Goal: Transaction & Acquisition: Purchase product/service

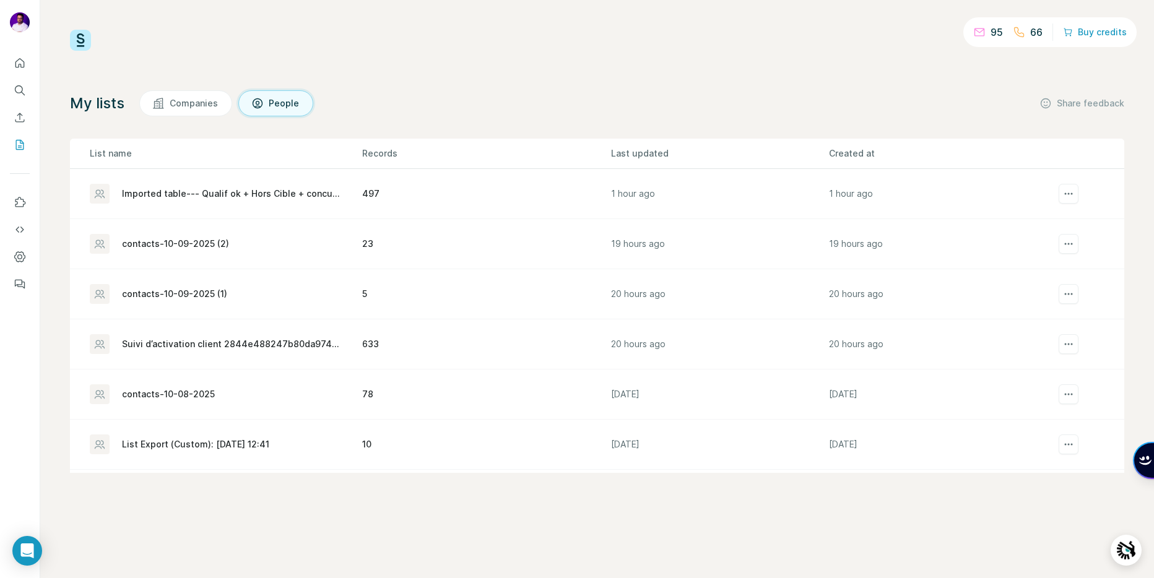
click at [288, 201] on div "Imported table--- Qualif ok + Hors Cible + concurrent" at bounding box center [225, 194] width 271 height 20
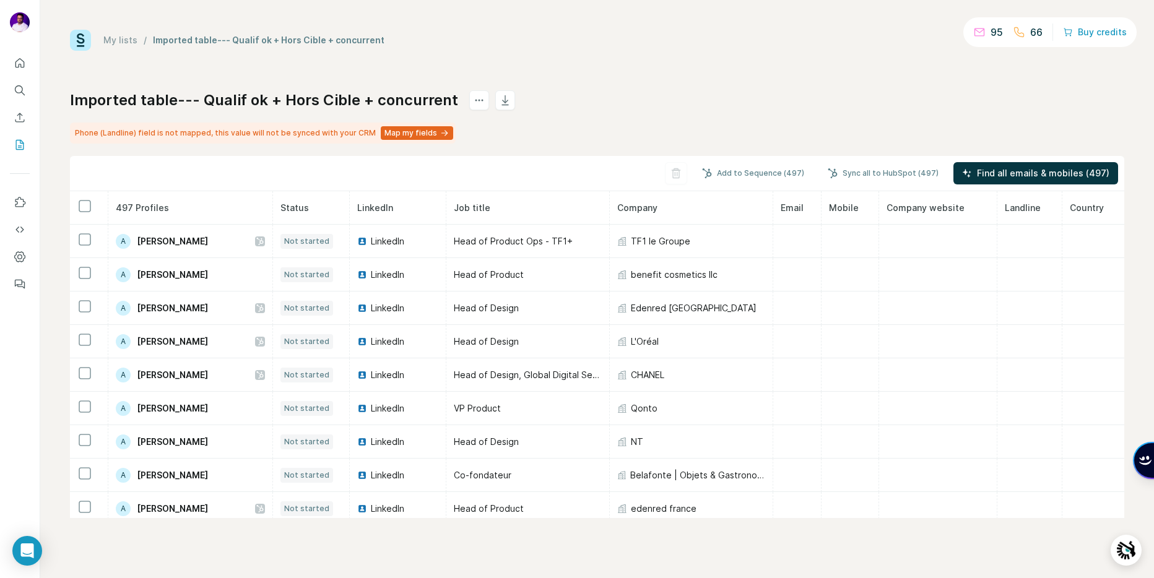
click at [681, 80] on div "My lists / Imported table--- Qualif ok + Hors Cible + concurrent 95 66 Buy cred…" at bounding box center [597, 274] width 1054 height 488
click at [1009, 178] on span "Find all emails & mobiles (497)" at bounding box center [1043, 173] width 132 height 12
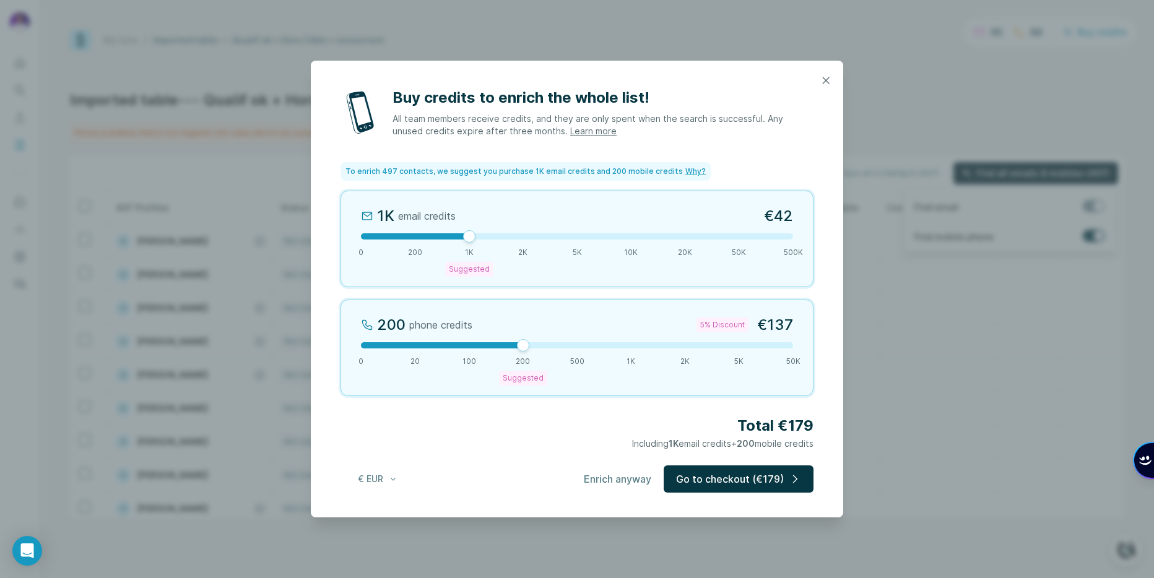
click at [412, 238] on div at bounding box center [577, 236] width 432 height 6
drag, startPoint x: 414, startPoint y: 237, endPoint x: 471, endPoint y: 234, distance: 57.0
click at [471, 234] on div at bounding box center [469, 236] width 12 height 12
click at [573, 350] on div "200 phone credits 5% Discount €137 0 20 100 200 Suggested 500 1K 2K 5K 50K" at bounding box center [576, 348] width 473 height 97
drag, startPoint x: 470, startPoint y: 233, endPoint x: 530, endPoint y: 235, distance: 59.5
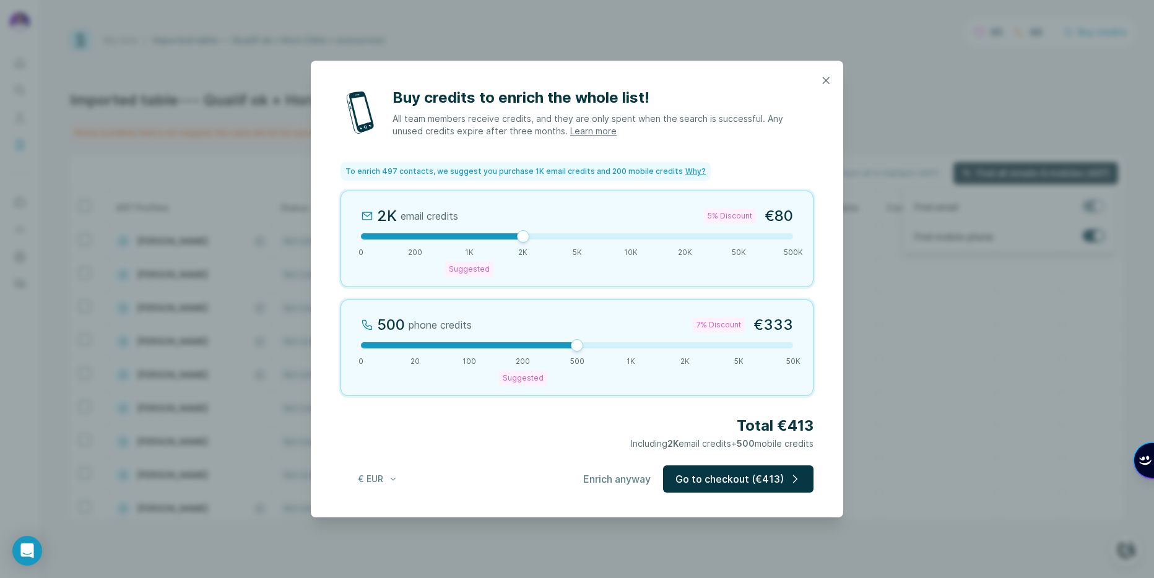
click at [530, 235] on div at bounding box center [577, 236] width 432 height 6
drag, startPoint x: 522, startPoint y: 236, endPoint x: 484, endPoint y: 239, distance: 38.5
click at [484, 239] on div "1K email credits €42 0 200 1K Suggested 2K 5K 10K 20K 50K 500K" at bounding box center [576, 239] width 473 height 97
click at [416, 236] on div at bounding box center [577, 236] width 432 height 6
click at [472, 235] on div at bounding box center [577, 236] width 432 height 6
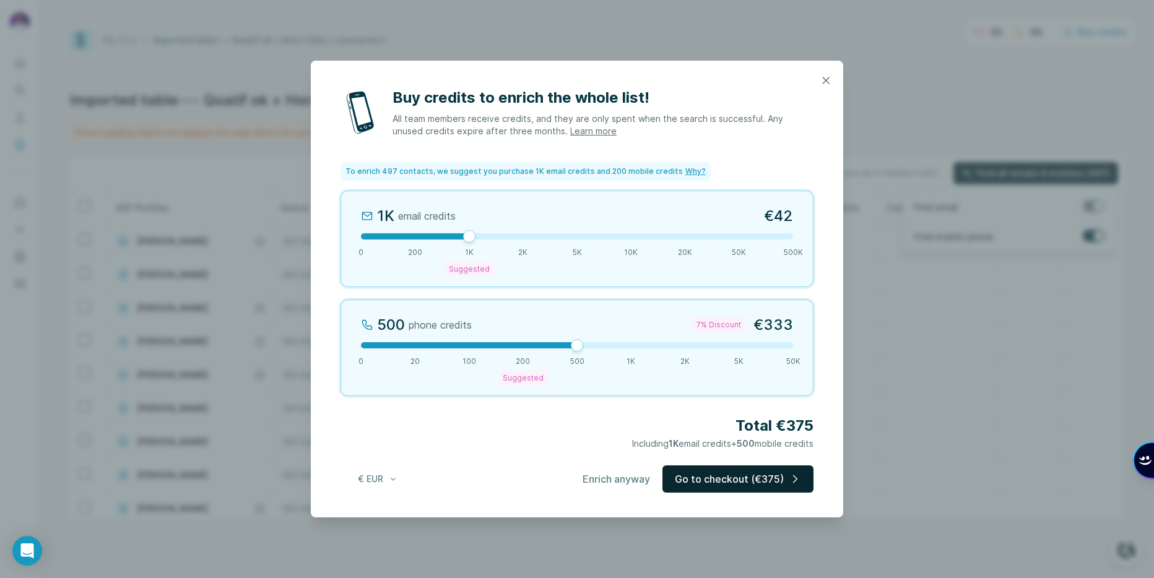
click at [779, 484] on button "Go to checkout (€375)" at bounding box center [737, 478] width 151 height 27
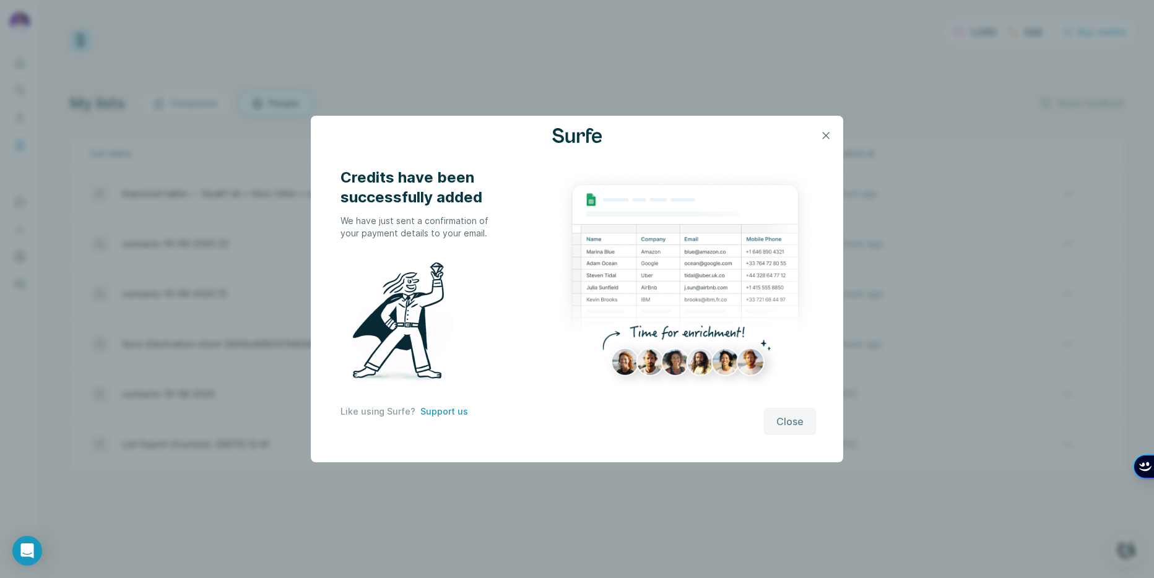
click at [793, 420] on span "Close" at bounding box center [789, 421] width 27 height 15
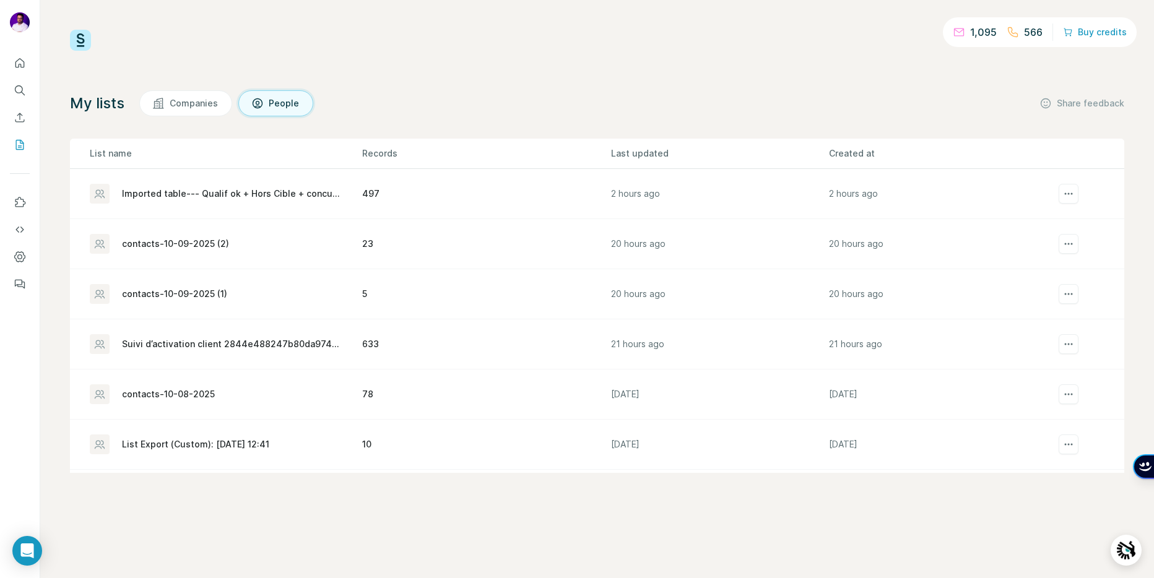
click at [245, 186] on div "Imported table--- Qualif ok + Hors Cible + concurrent" at bounding box center [225, 194] width 271 height 20
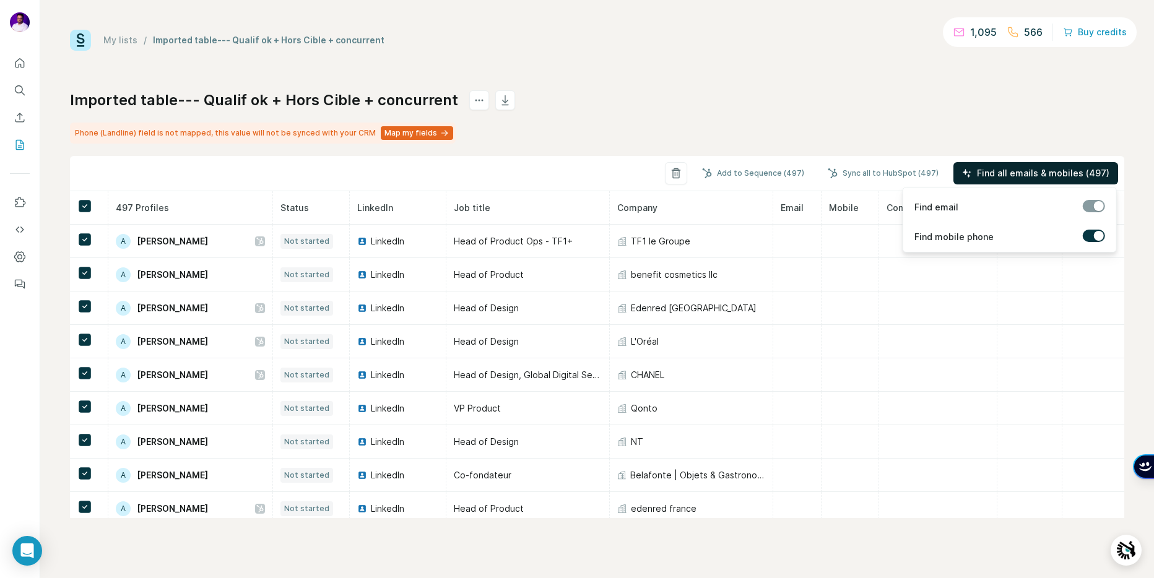
click at [1006, 171] on span "Find all emails & mobiles (497)" at bounding box center [1043, 173] width 132 height 12
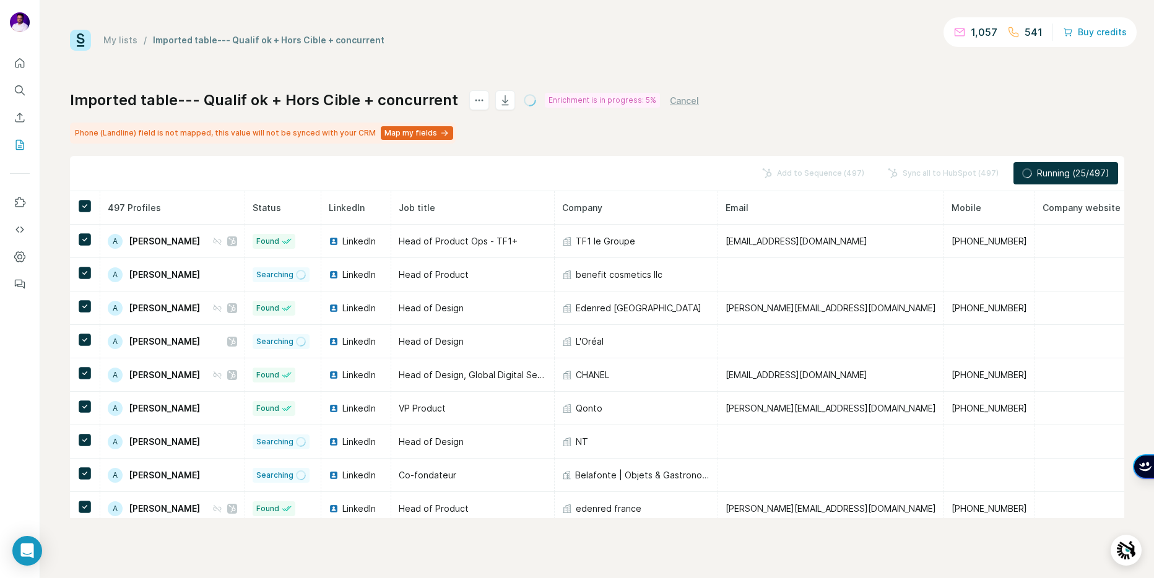
click at [923, 85] on div "My lists / Imported table--- Qualif ok + Hors Cible + concurrent 1,057 541 Buy …" at bounding box center [597, 274] width 1054 height 488
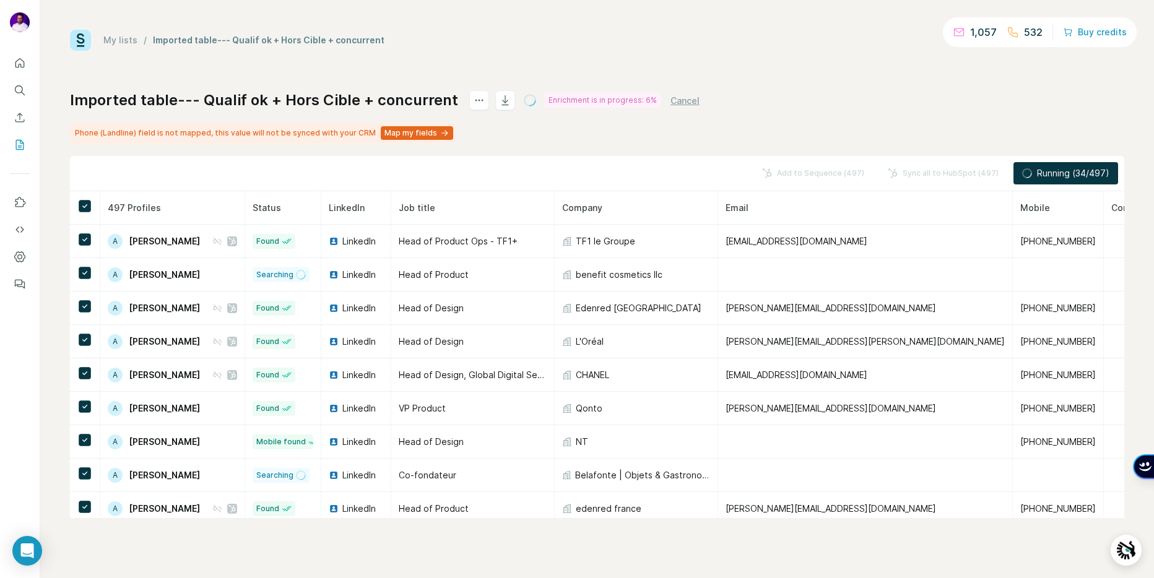
click at [815, 82] on div "My lists / Imported table--- Qualif ok + Hors Cible + concurrent 1,057 532 Buy …" at bounding box center [597, 274] width 1054 height 488
